Goal: Task Accomplishment & Management: Use online tool/utility

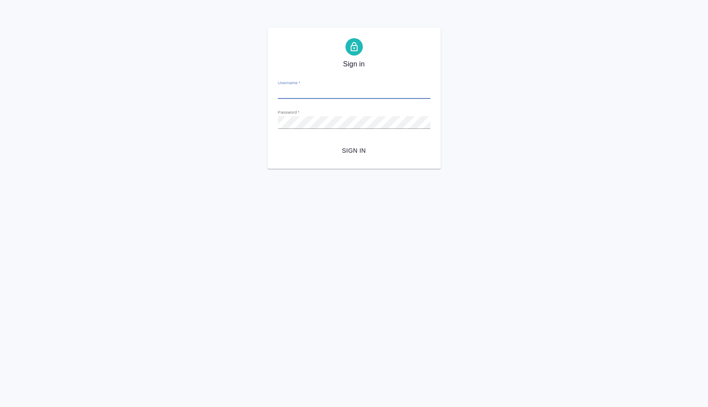
type input "[PERSON_NAME][EMAIL_ADDRESS][DOMAIN_NAME]"
click at [360, 151] on span "Sign in" at bounding box center [354, 150] width 139 height 11
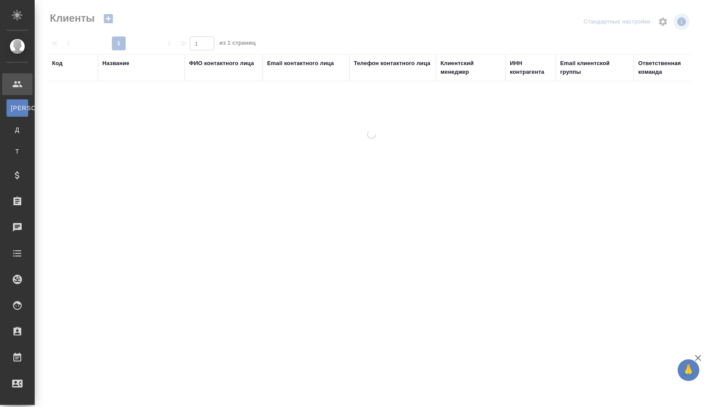
select select "RU"
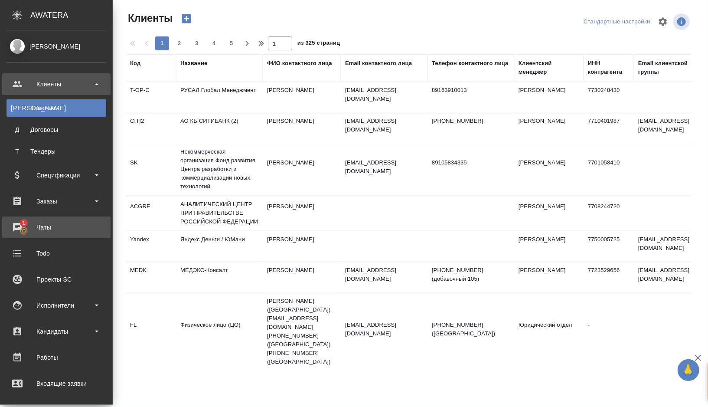
click at [79, 221] on div "Чаты" at bounding box center [57, 227] width 100 height 13
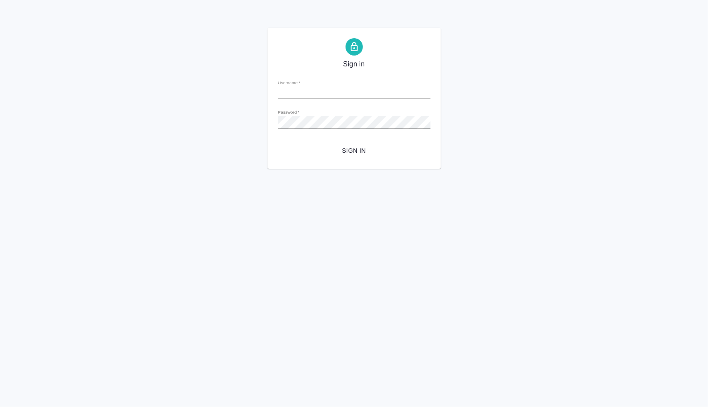
type input "[PERSON_NAME][EMAIL_ADDRESS][DOMAIN_NAME]"
click at [367, 147] on span "Sign in" at bounding box center [354, 150] width 139 height 11
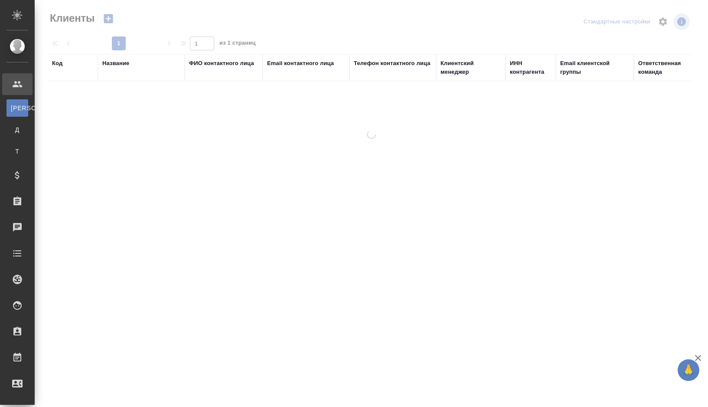
select select "RU"
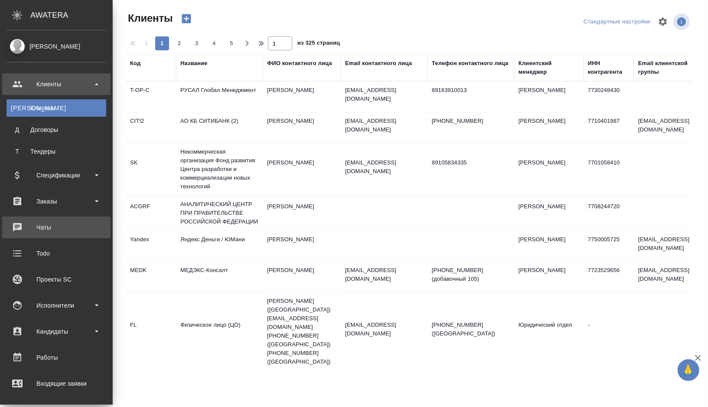
click at [41, 227] on div "Чаты" at bounding box center [57, 227] width 100 height 13
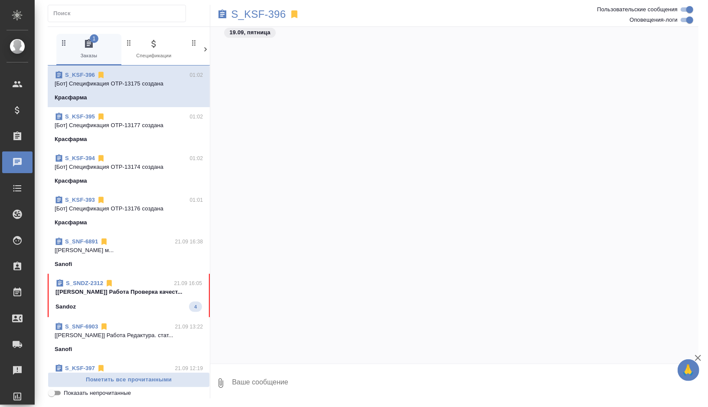
scroll to position [36814, 0]
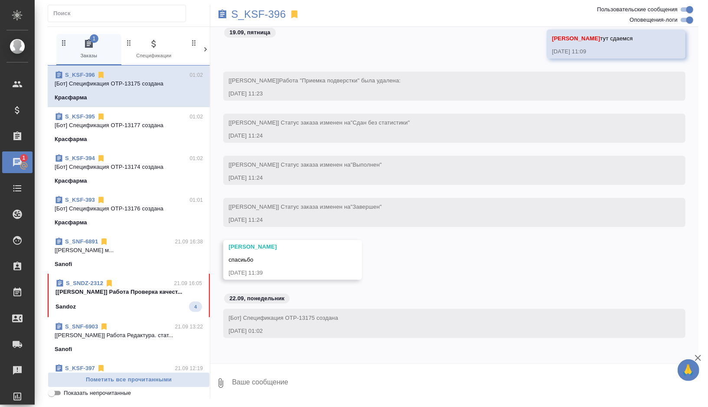
click at [153, 307] on div "Sandoz 4" at bounding box center [128, 306] width 147 height 10
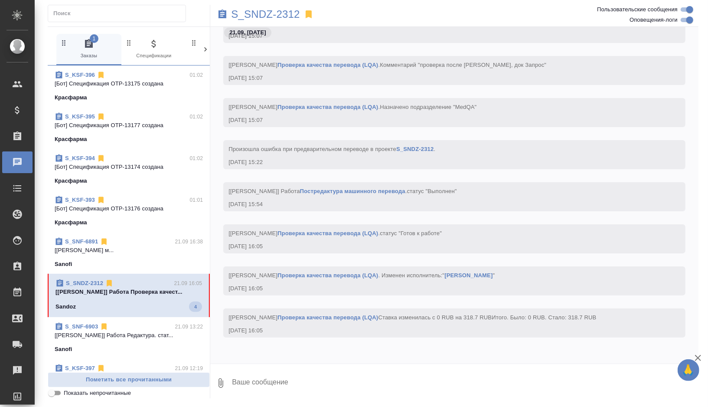
scroll to position [11668, 0]
click at [296, 13] on p "S_SNDZ-2312" at bounding box center [265, 14] width 69 height 9
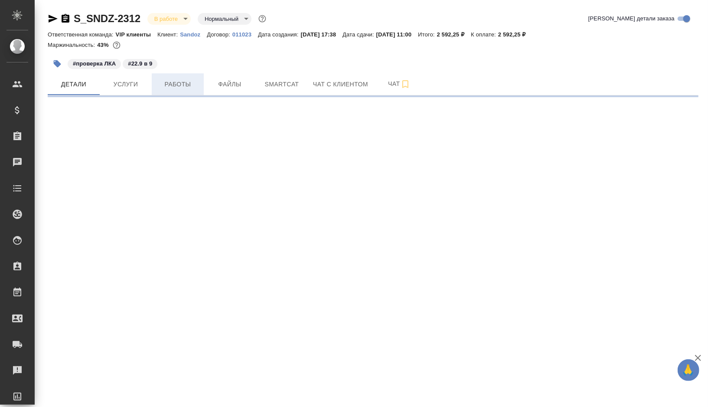
select select "RU"
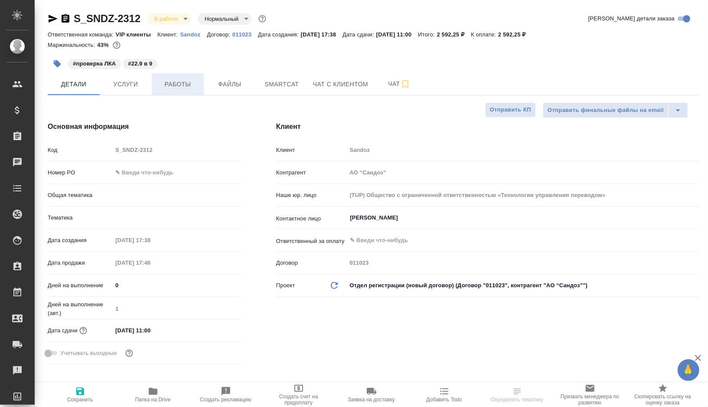
click at [183, 89] on span "Работы" at bounding box center [178, 84] width 42 height 11
type input "[PERSON_NAME]"
type textarea "x"
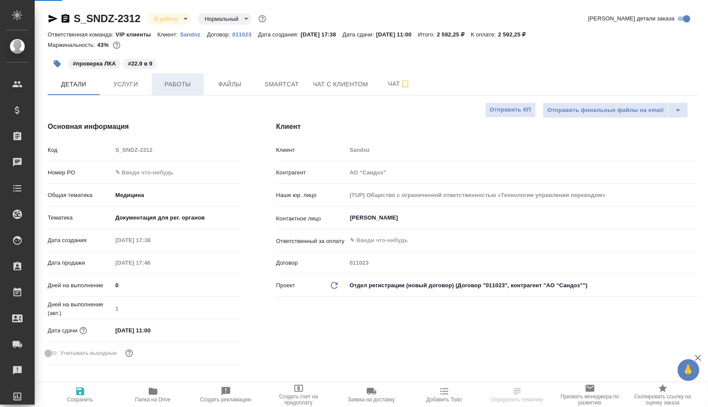
type textarea "x"
